Goal: Task Accomplishment & Management: Use online tool/utility

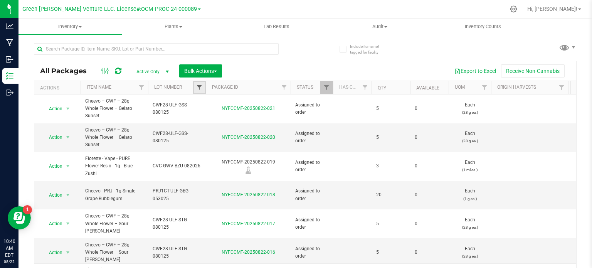
click at [202, 88] on span "Filter" at bounding box center [199, 87] width 6 height 6
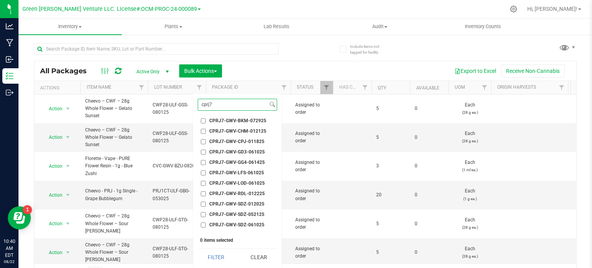
scroll to position [39, 0]
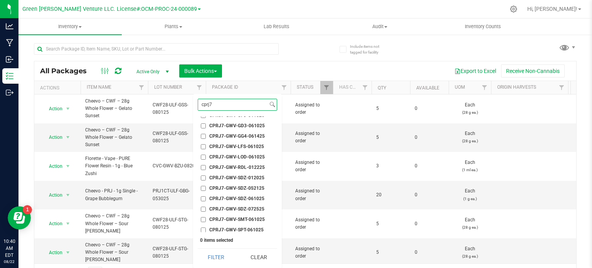
type input "cprj7"
click at [201, 199] on input "CPRJ7-GWV-SDZ-061025" at bounding box center [203, 198] width 5 height 5
checkbox input "true"
click at [210, 256] on button "Filter" at bounding box center [216, 257] width 37 height 17
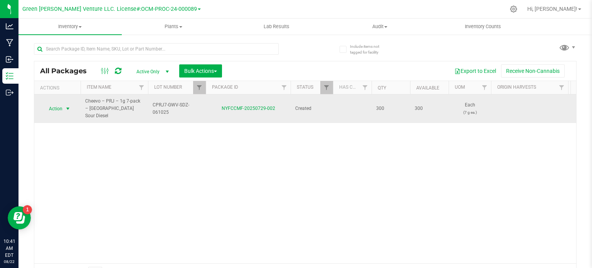
click at [61, 105] on span "Action" at bounding box center [52, 108] width 21 height 11
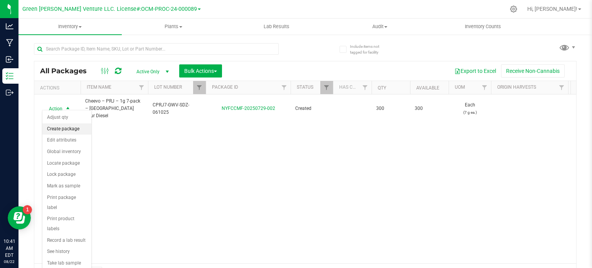
click at [69, 128] on li "Create package" at bounding box center [66, 129] width 49 height 12
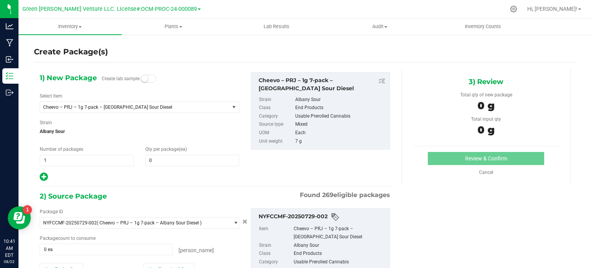
click at [171, 166] on div "1) New Package Create lab sample Select Item Cheevo – PRJ – 1g 7-pack – Albany …" at bounding box center [139, 127] width 211 height 110
click at [171, 162] on span at bounding box center [192, 161] width 94 height 12
type input "6"
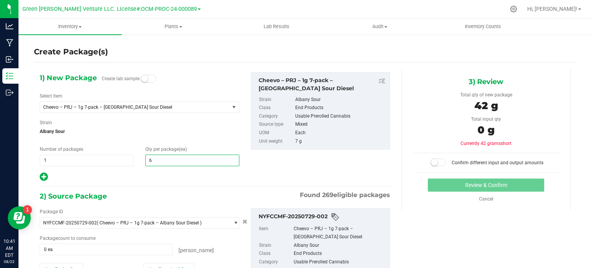
type input "6"
click at [146, 177] on div at bounding box center [140, 177] width 200 height 10
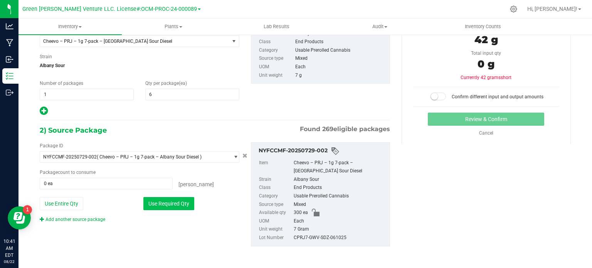
click at [169, 205] on button "Use Required Qty" at bounding box center [168, 203] width 51 height 13
type input "6 ea"
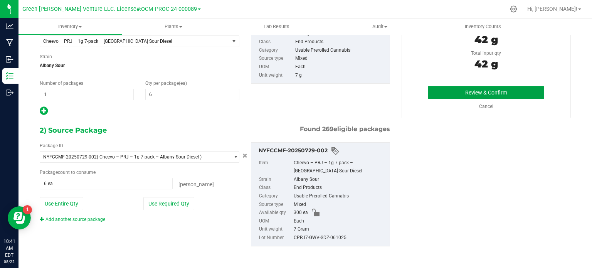
click at [492, 93] on button "Review & Confirm" at bounding box center [486, 92] width 116 height 13
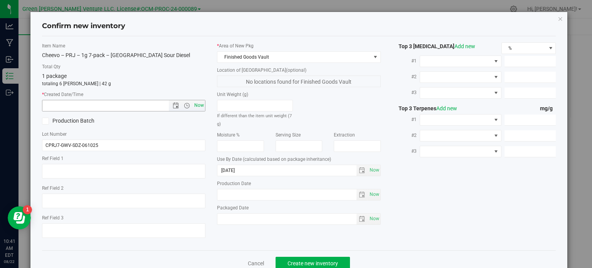
click at [193, 105] on span "Now" at bounding box center [199, 105] width 13 height 11
type input "[DATE] 10:41 AM"
click at [300, 263] on span "Create new inventory" at bounding box center [313, 263] width 51 height 6
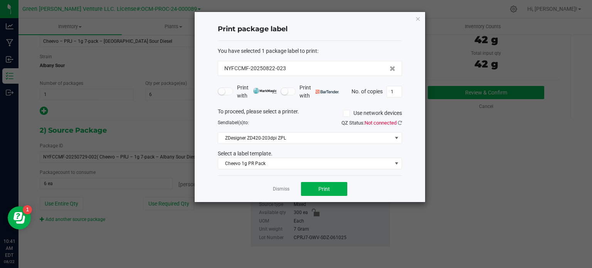
drag, startPoint x: 304, startPoint y: 67, endPoint x: 207, endPoint y: 60, distance: 97.0
click at [219, 66] on div "NYFCCMF-20250822-023" at bounding box center [310, 68] width 184 height 15
copy span "NYFCCMF-20250822-023"
click at [326, 61] on div "NYFCCMF-20250822-023" at bounding box center [310, 68] width 184 height 15
click at [282, 164] on span "Cheevo 1g PR Pack" at bounding box center [305, 163] width 174 height 11
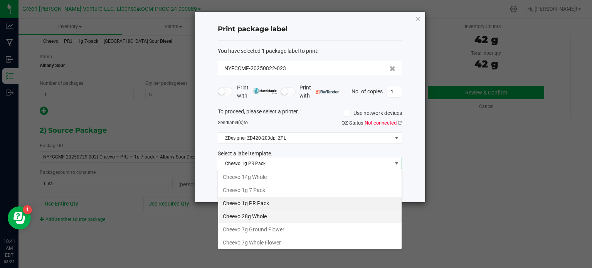
scroll to position [39, 0]
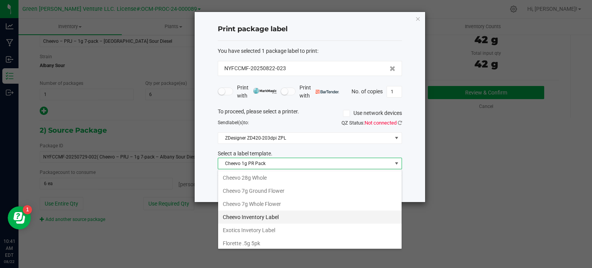
click at [265, 217] on li "Cheevo Inventory Label" at bounding box center [310, 216] width 184 height 13
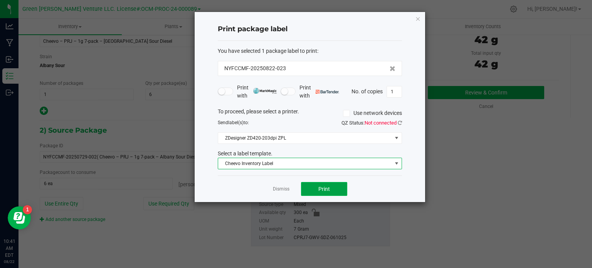
click at [324, 189] on span "Print" at bounding box center [324, 189] width 12 height 6
click at [279, 195] on div "Dismiss Print" at bounding box center [310, 188] width 184 height 27
click at [281, 187] on link "Dismiss" at bounding box center [281, 189] width 17 height 7
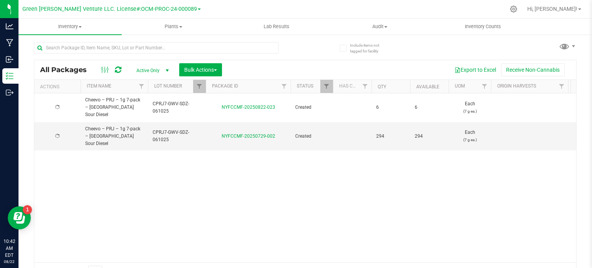
scroll to position [13, 0]
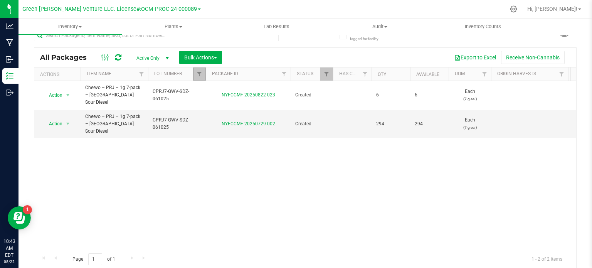
click at [203, 75] on link "Filter" at bounding box center [199, 73] width 13 height 13
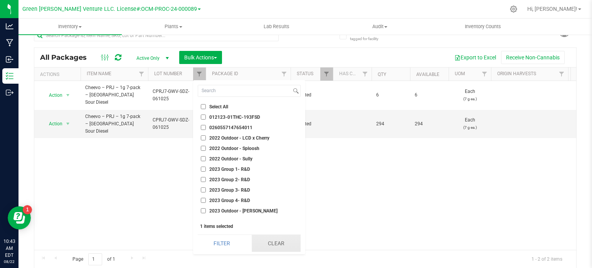
click at [268, 244] on button "Clear" at bounding box center [276, 243] width 49 height 17
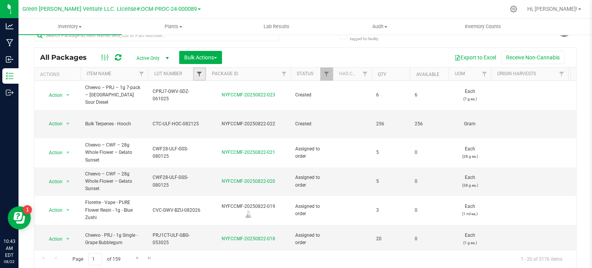
click at [198, 71] on span "Filter" at bounding box center [199, 74] width 6 height 6
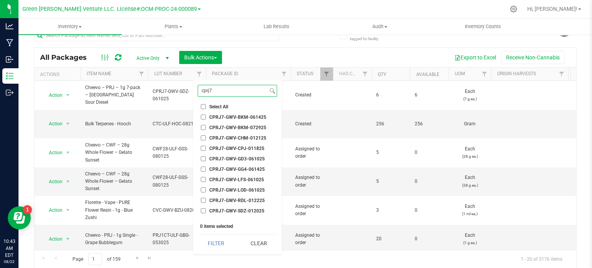
scroll to position [69, 0]
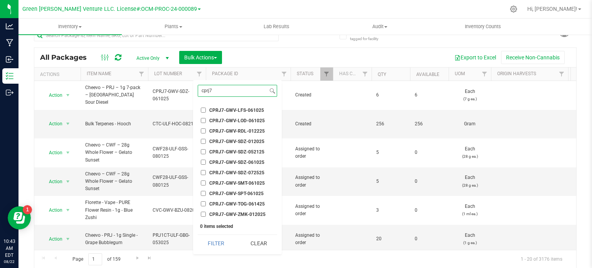
type input "cprj7"
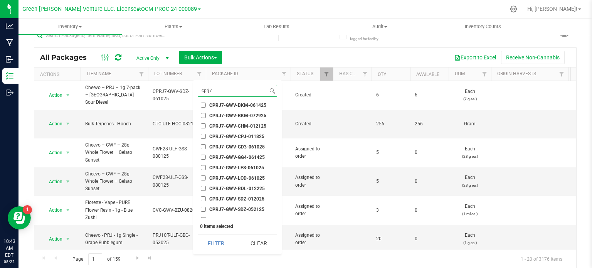
scroll to position [0, 0]
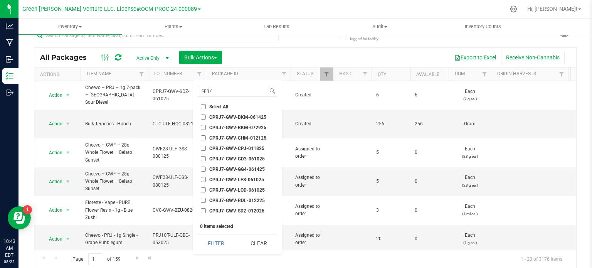
click at [202, 127] on input "CPRJ7-GWV-BKM-072925" at bounding box center [203, 127] width 5 height 5
click at [210, 245] on button "Filter" at bounding box center [216, 243] width 37 height 17
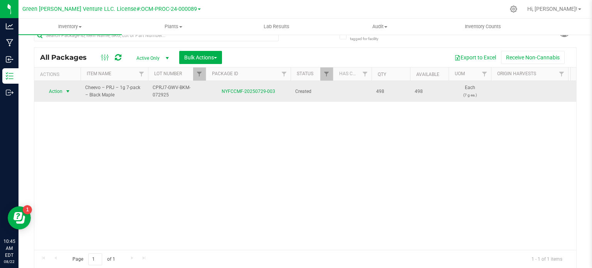
click at [62, 90] on span "Action" at bounding box center [52, 91] width 21 height 11
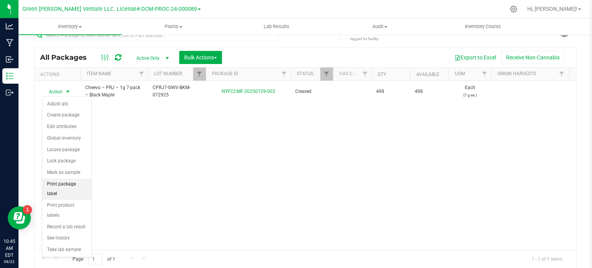
click at [54, 180] on li "Print package label" at bounding box center [66, 188] width 49 height 21
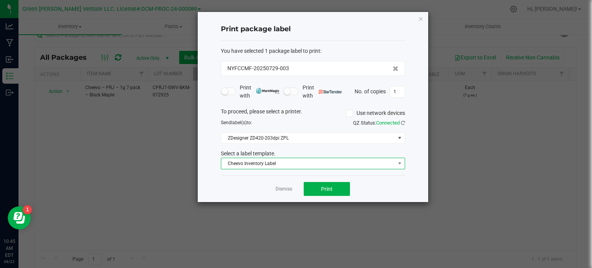
drag, startPoint x: 282, startPoint y: 163, endPoint x: 290, endPoint y: 163, distance: 7.7
click at [282, 163] on span "Cheevo Inventory Label" at bounding box center [308, 163] width 174 height 11
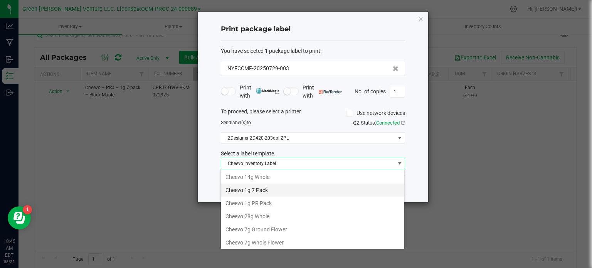
scroll to position [11, 184]
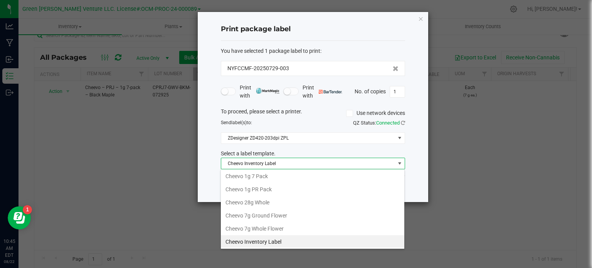
click at [264, 177] on li "Cheevo 1g 7 Pack" at bounding box center [313, 176] width 184 height 13
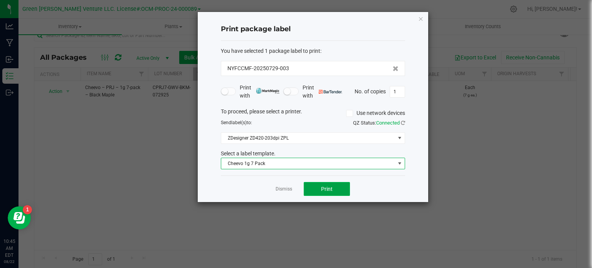
click at [337, 191] on button "Print" at bounding box center [327, 189] width 46 height 14
click at [421, 19] on icon "button" at bounding box center [420, 18] width 5 height 9
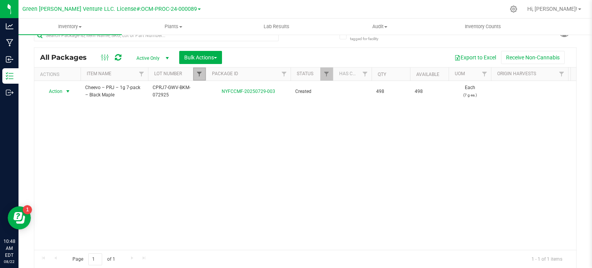
click at [202, 73] on span "Filter" at bounding box center [199, 74] width 6 height 6
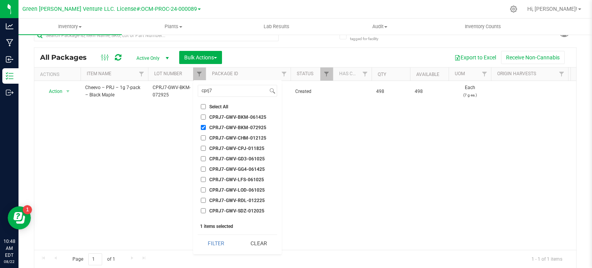
click at [202, 129] on input "CPRJ7-GWV-BKM-072925" at bounding box center [203, 127] width 5 height 5
checkbox input "false"
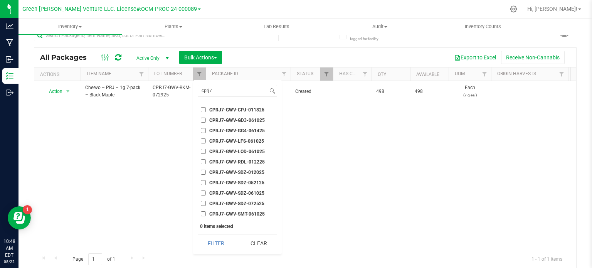
scroll to position [69, 0]
click at [204, 161] on input "CPRJ7-GWV-SDZ-061025" at bounding box center [203, 162] width 5 height 5
checkbox input "true"
click at [217, 239] on button "Filter" at bounding box center [216, 243] width 37 height 17
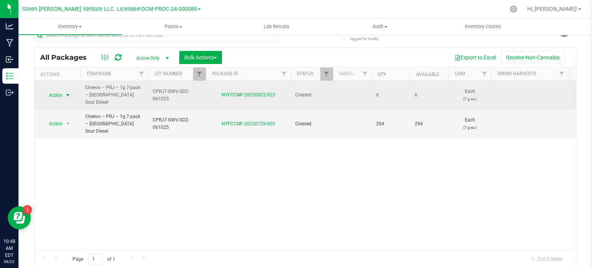
click at [56, 91] on span "Action" at bounding box center [52, 95] width 21 height 11
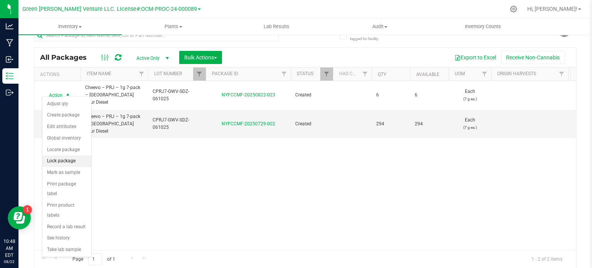
click at [69, 163] on li "Lock package" at bounding box center [66, 161] width 49 height 12
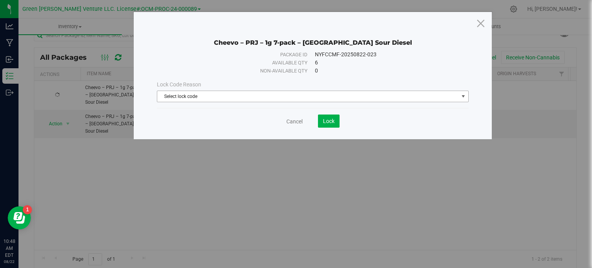
click at [172, 98] on span "Select lock code" at bounding box center [307, 96] width 301 height 11
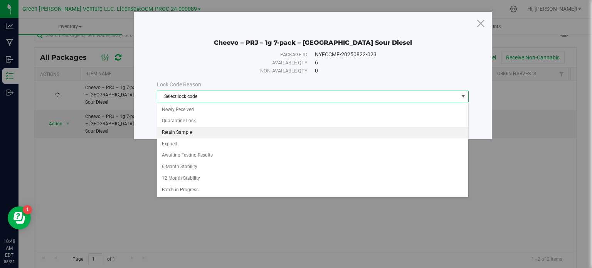
click at [178, 134] on li "Retain Sample" at bounding box center [312, 133] width 311 height 12
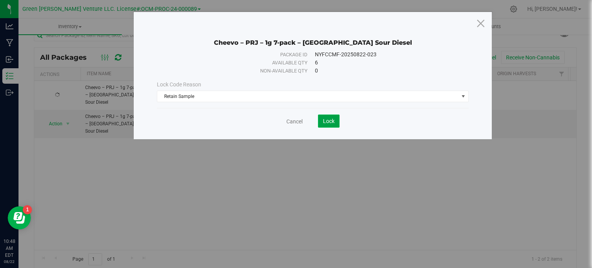
click at [334, 120] on span "Lock" at bounding box center [329, 121] width 12 height 6
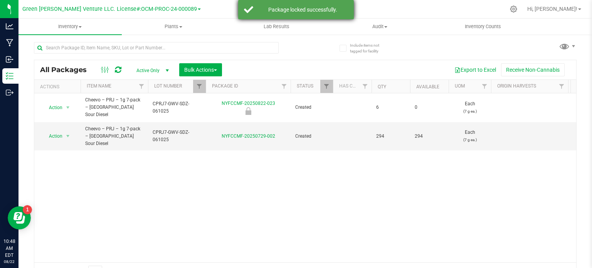
scroll to position [13, 0]
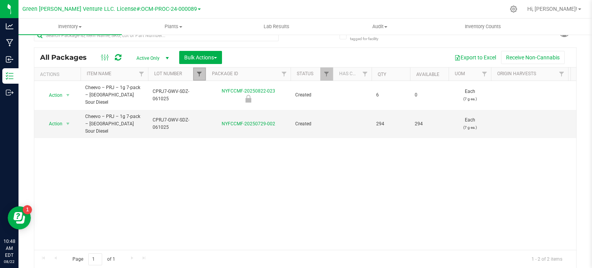
click at [202, 71] on span "Filter" at bounding box center [199, 74] width 6 height 6
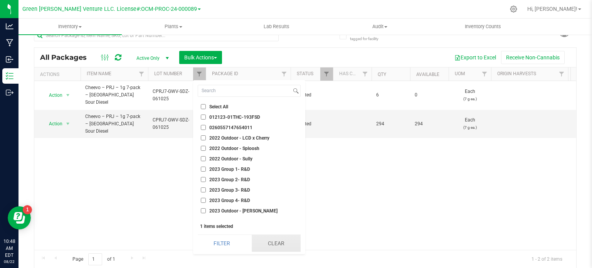
click at [272, 249] on button "Clear" at bounding box center [276, 243] width 49 height 17
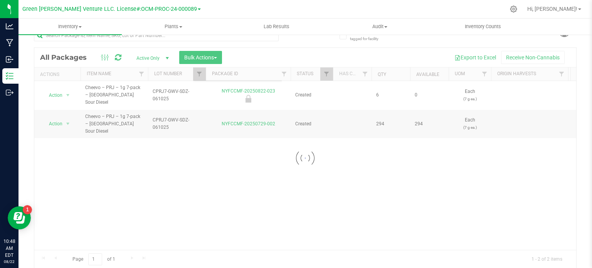
checkbox input "false"
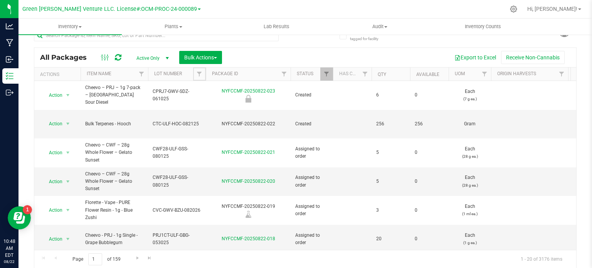
click at [200, 76] on span "Filter" at bounding box center [199, 74] width 6 height 6
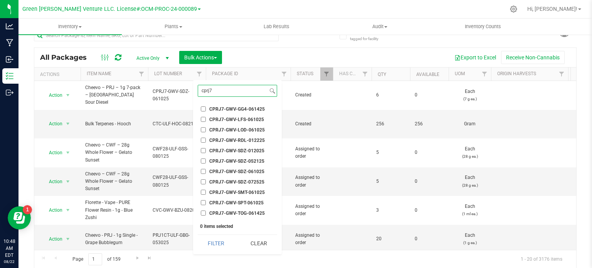
scroll to position [69, 0]
type input "cprj7"
click at [202, 183] on input "CPRJ7-GWV-SMT-061025" at bounding box center [203, 182] width 5 height 5
checkbox input "true"
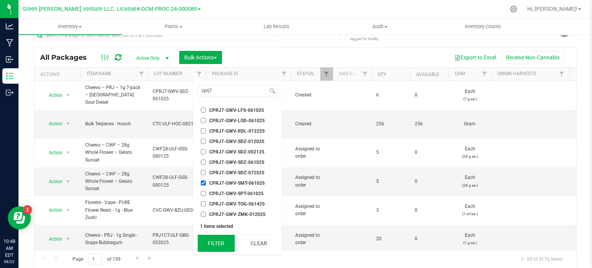
click at [204, 242] on button "Filter" at bounding box center [216, 243] width 37 height 17
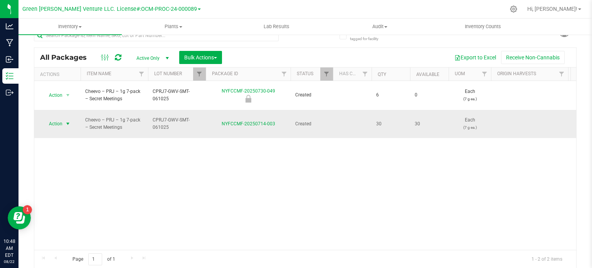
click at [59, 118] on span "Action" at bounding box center [52, 123] width 21 height 11
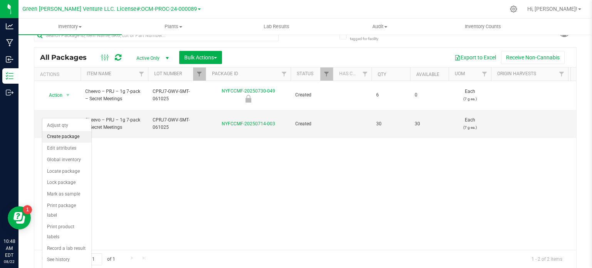
click at [63, 134] on li "Create package" at bounding box center [66, 137] width 49 height 12
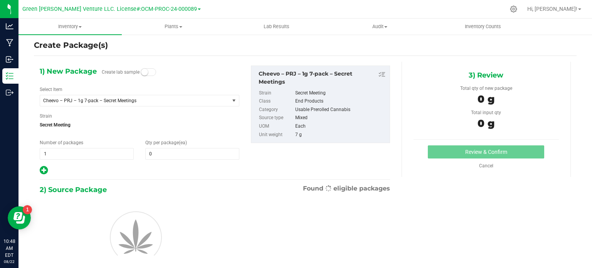
scroll to position [13, 0]
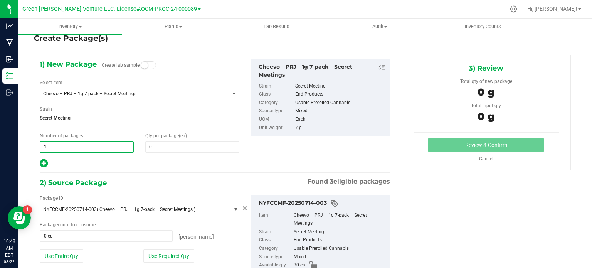
click at [66, 149] on span "1 1" at bounding box center [87, 147] width 94 height 12
type input "3"
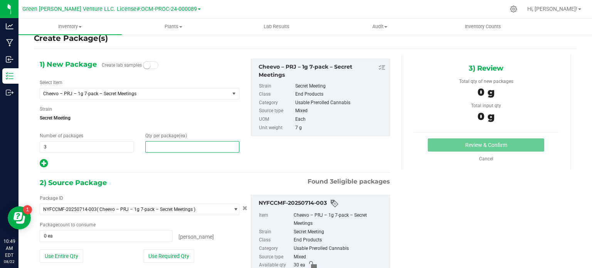
click at [158, 145] on span at bounding box center [192, 147] width 94 height 12
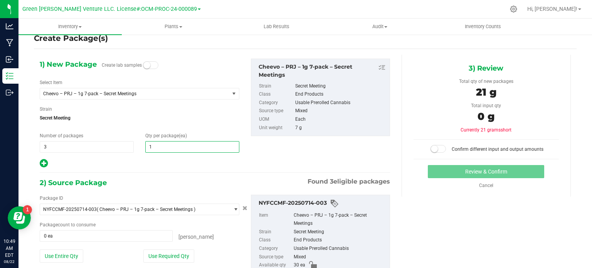
type input "10"
click at [143, 153] on div "1) New Package Create lab samples Select Item Cheevo – PRJ – 1g 7-pack – Secret…" at bounding box center [139, 114] width 211 height 110
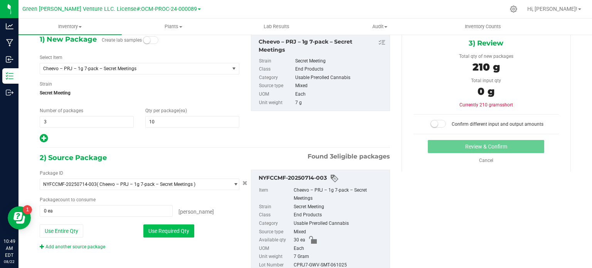
scroll to position [66, 0]
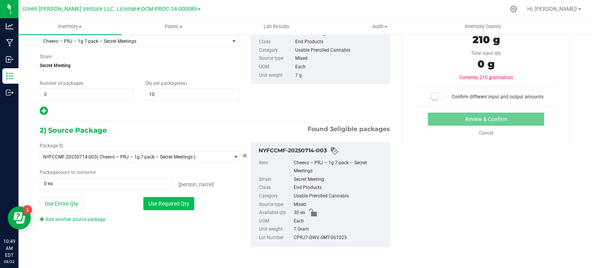
click at [161, 204] on button "Use Required Qty" at bounding box center [168, 203] width 51 height 13
type input "30 ea"
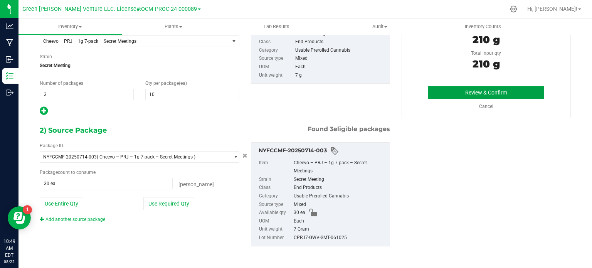
click at [493, 93] on button "Review & Confirm" at bounding box center [486, 92] width 116 height 13
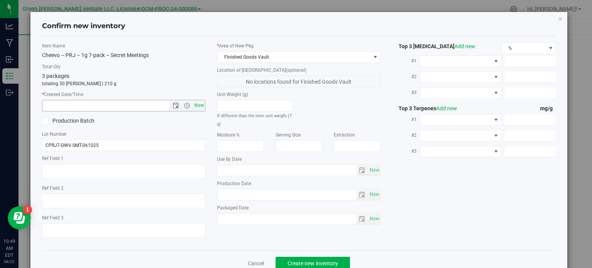
click at [193, 103] on span "Now" at bounding box center [199, 105] width 13 height 11
type input "[DATE] 10:49 AM"
click at [303, 261] on span "Create new inventory" at bounding box center [313, 263] width 51 height 6
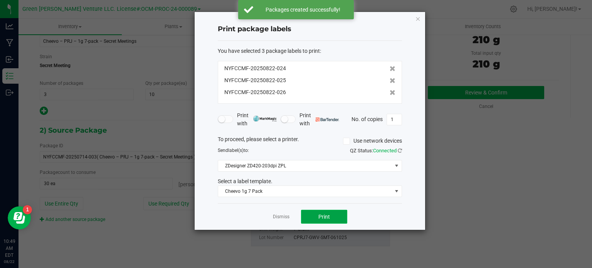
click at [317, 217] on button "Print" at bounding box center [324, 217] width 46 height 14
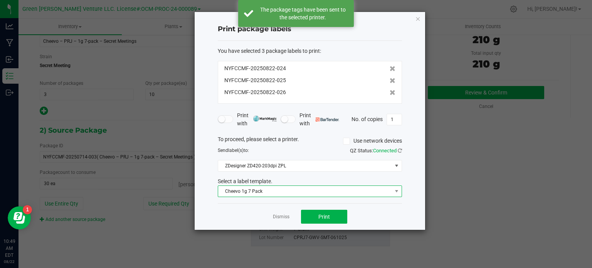
click at [317, 192] on span "Cheevo 1g 7 Pack" at bounding box center [305, 191] width 174 height 11
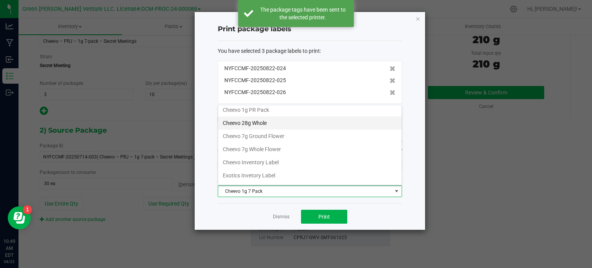
scroll to position [77, 0]
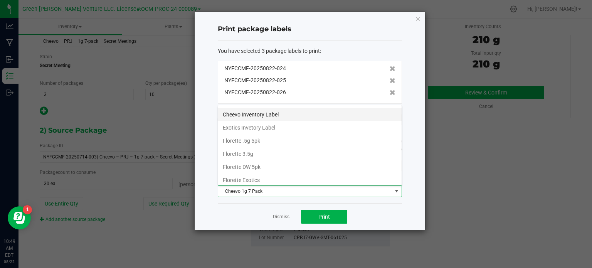
click at [259, 113] on li "Cheevo Inventory Label" at bounding box center [310, 114] width 184 height 13
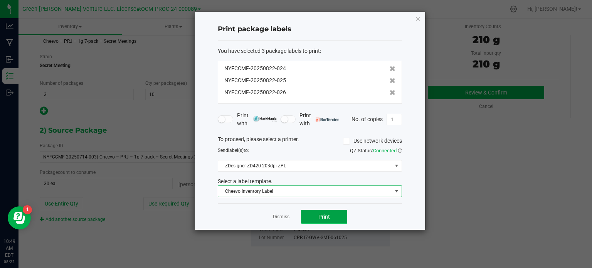
click at [316, 215] on button "Print" at bounding box center [324, 217] width 46 height 14
